Goal: Information Seeking & Learning: Learn about a topic

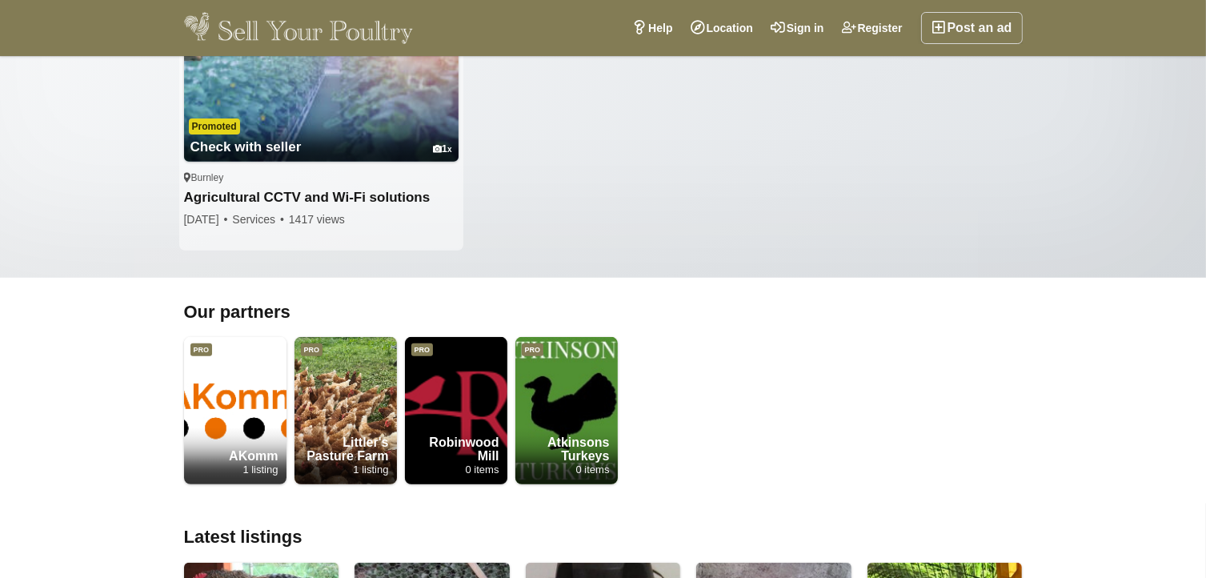
scroll to position [617, 0]
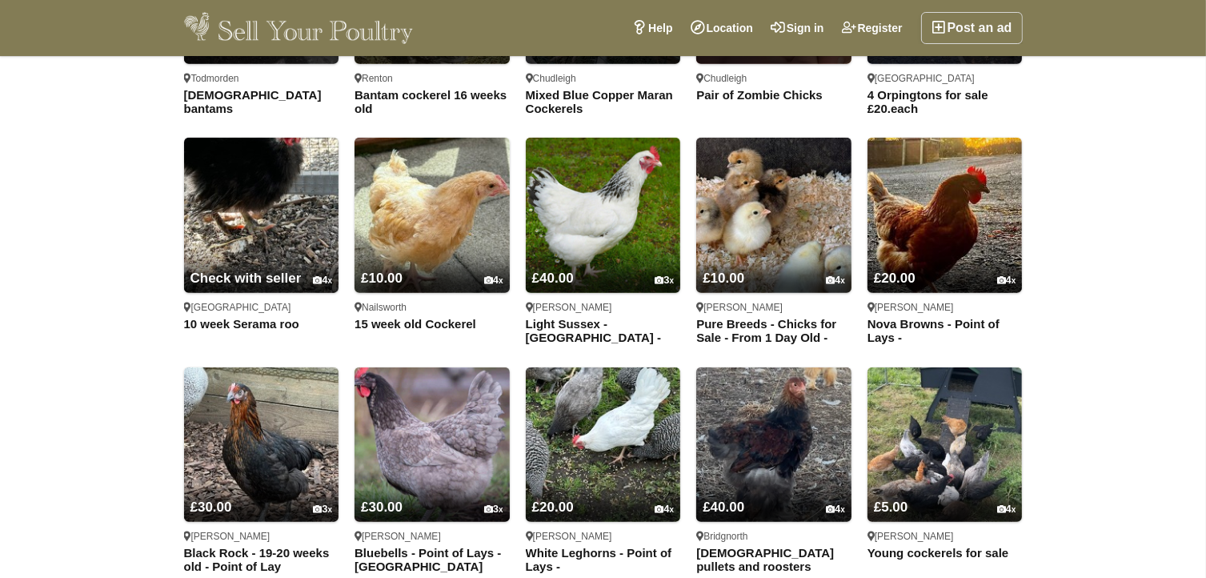
scroll to position [1225, 0]
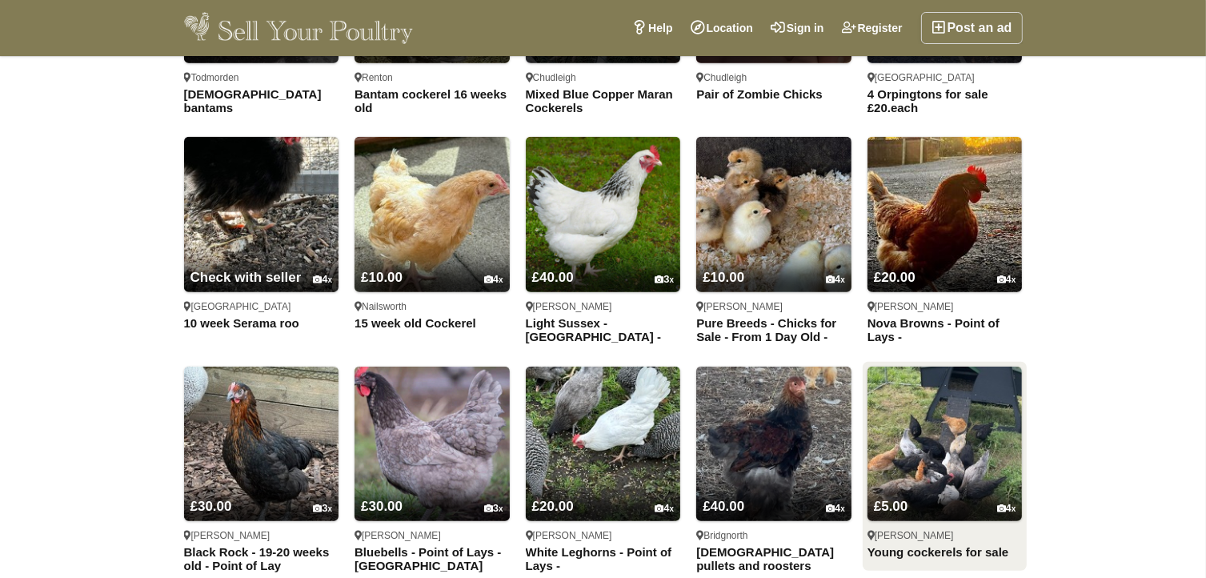
click at [942, 435] on img at bounding box center [945, 444] width 155 height 155
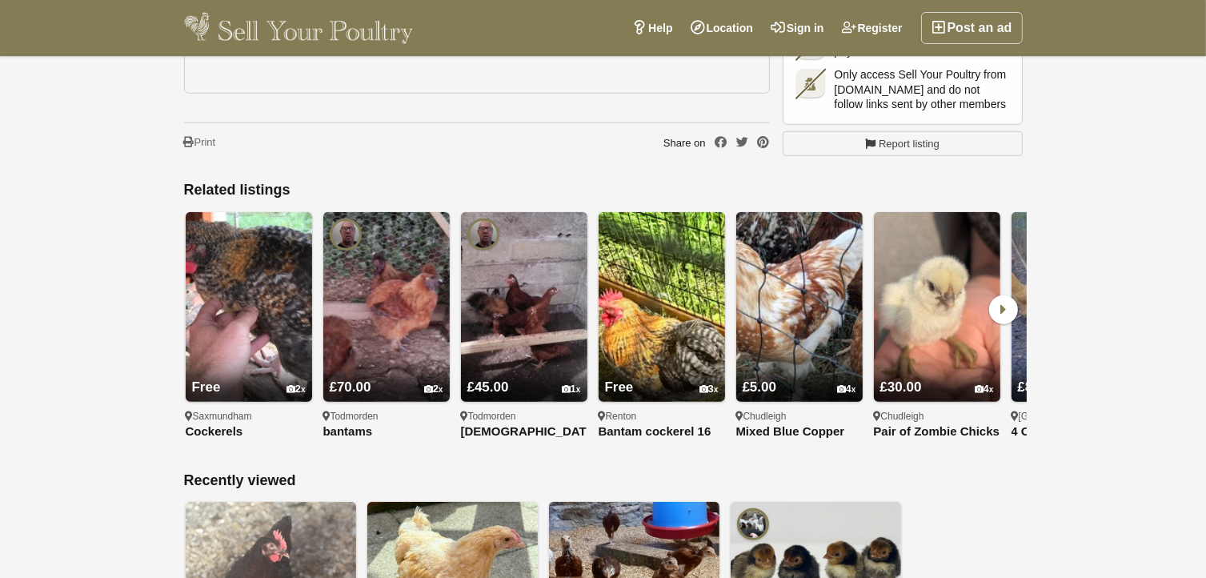
scroll to position [1207, 0]
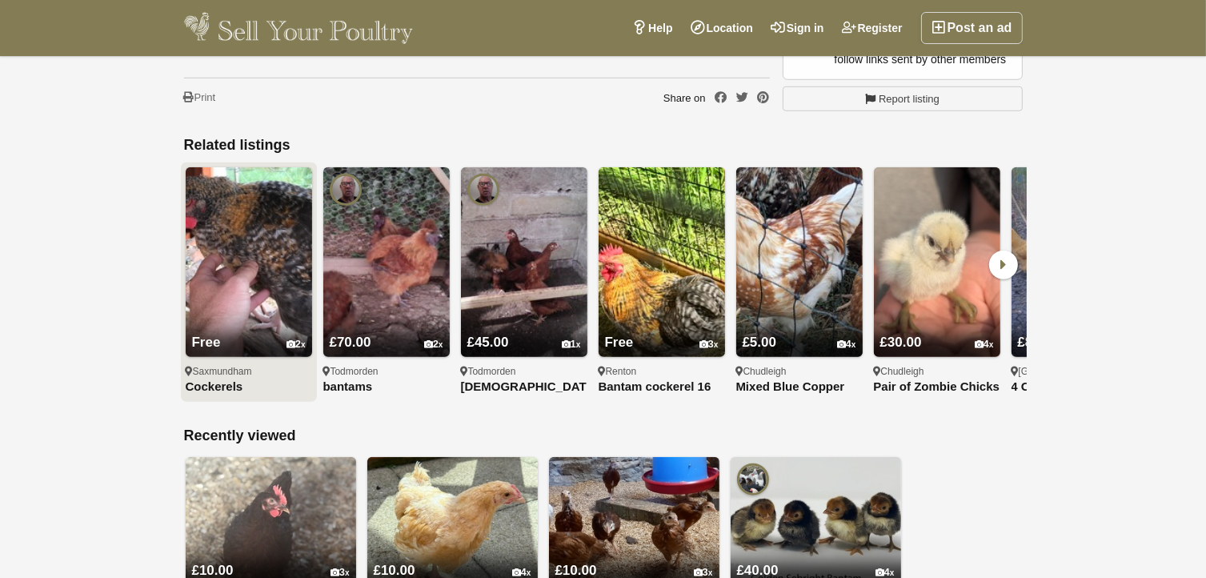
click at [257, 220] on img at bounding box center [249, 262] width 126 height 190
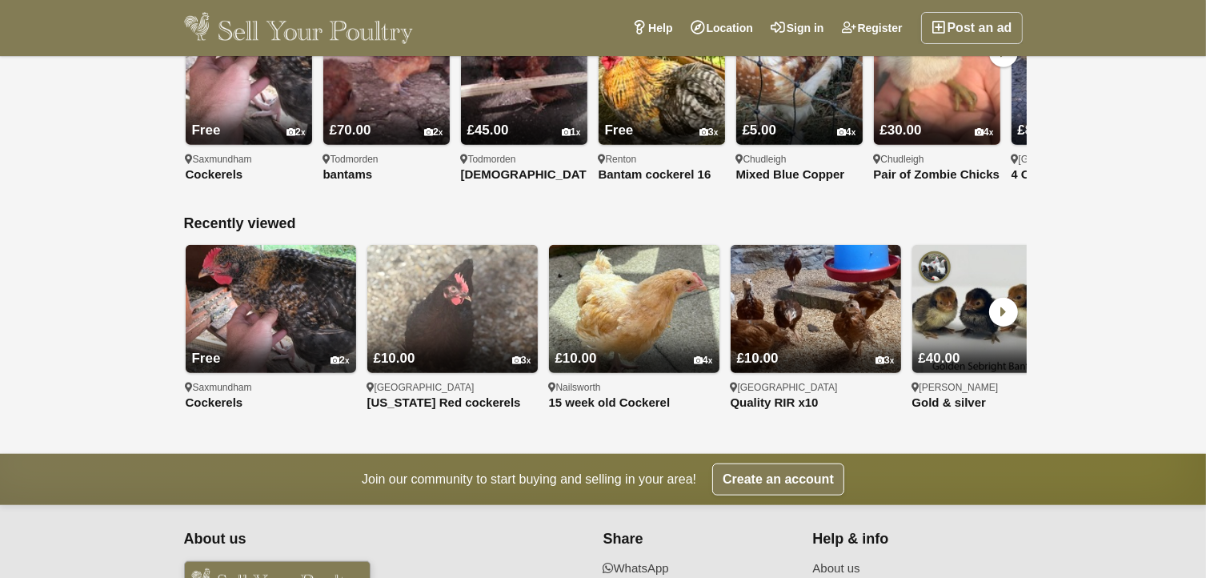
scroll to position [1432, 0]
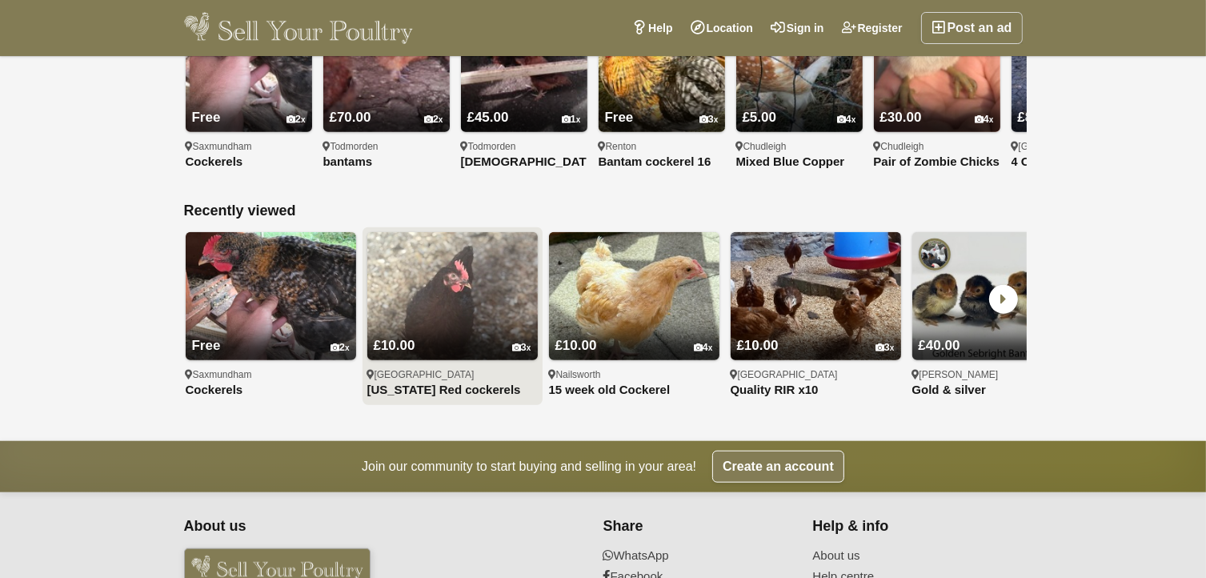
click at [443, 265] on img at bounding box center [452, 296] width 170 height 128
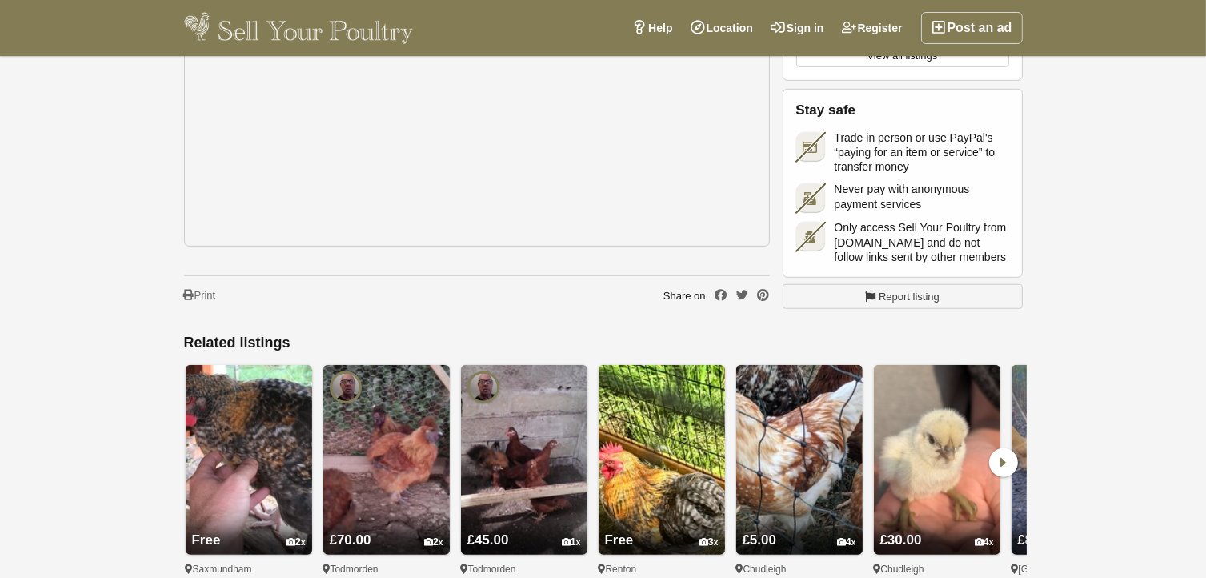
scroll to position [1181, 0]
